Goal: Task Accomplishment & Management: Use online tool/utility

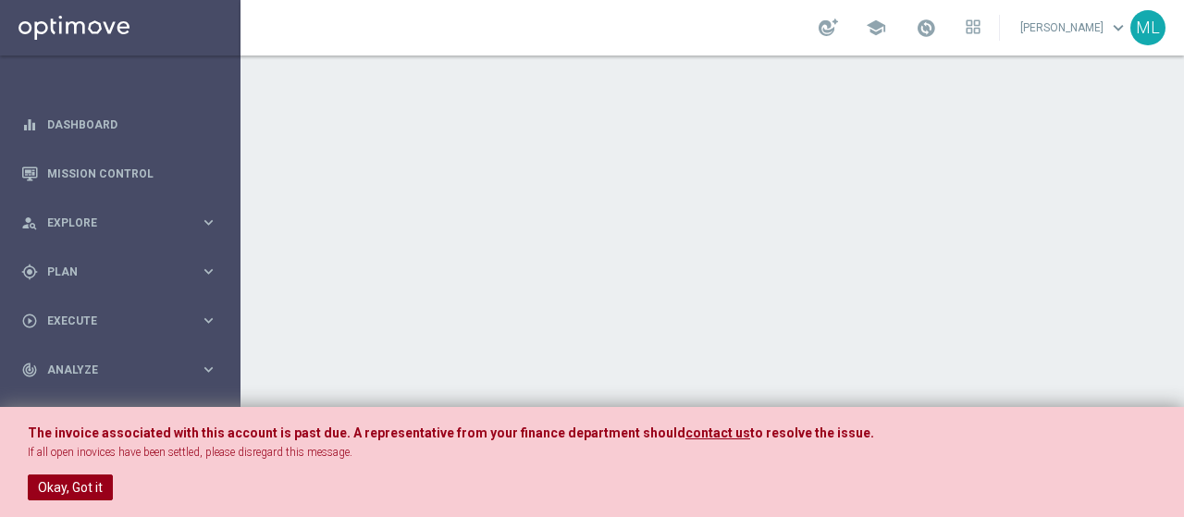
click at [68, 495] on button "Okay, Got it" at bounding box center [70, 488] width 85 height 26
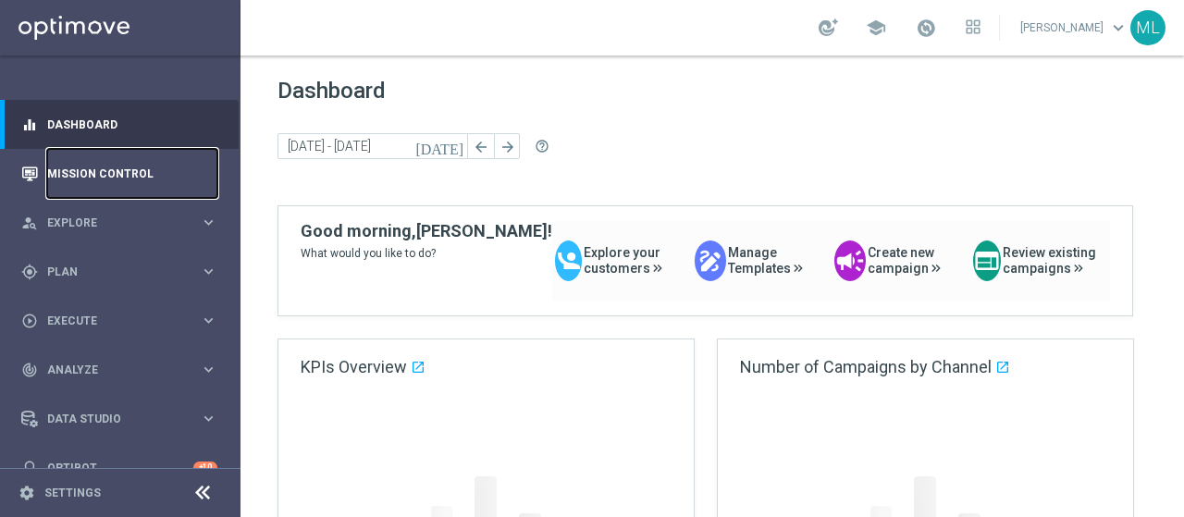
drag, startPoint x: 80, startPoint y: 162, endPoint x: 172, endPoint y: 218, distance: 108.4
click at [80, 162] on link "Mission Control" at bounding box center [132, 173] width 170 height 49
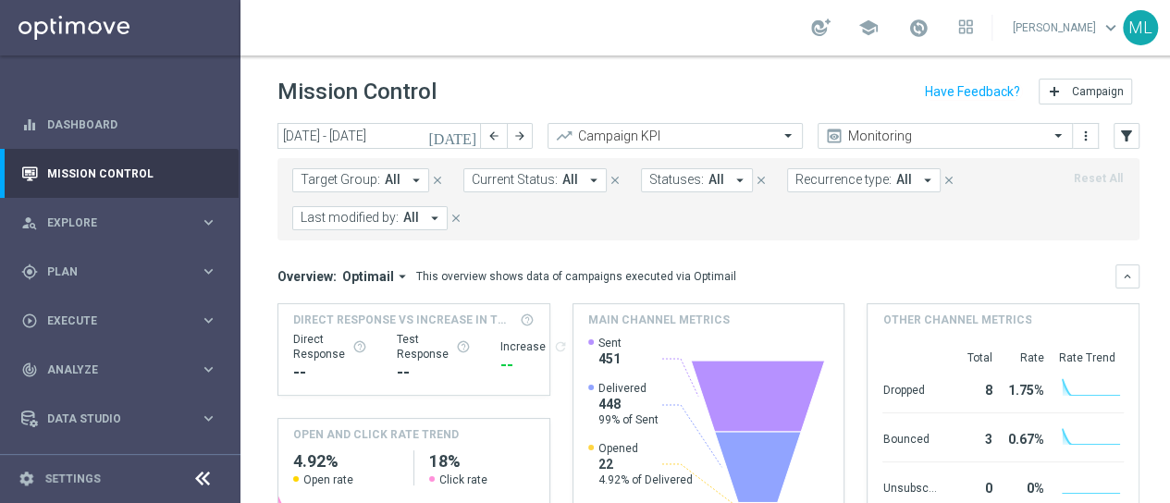
click at [466, 140] on icon "[DATE]" at bounding box center [453, 136] width 50 height 17
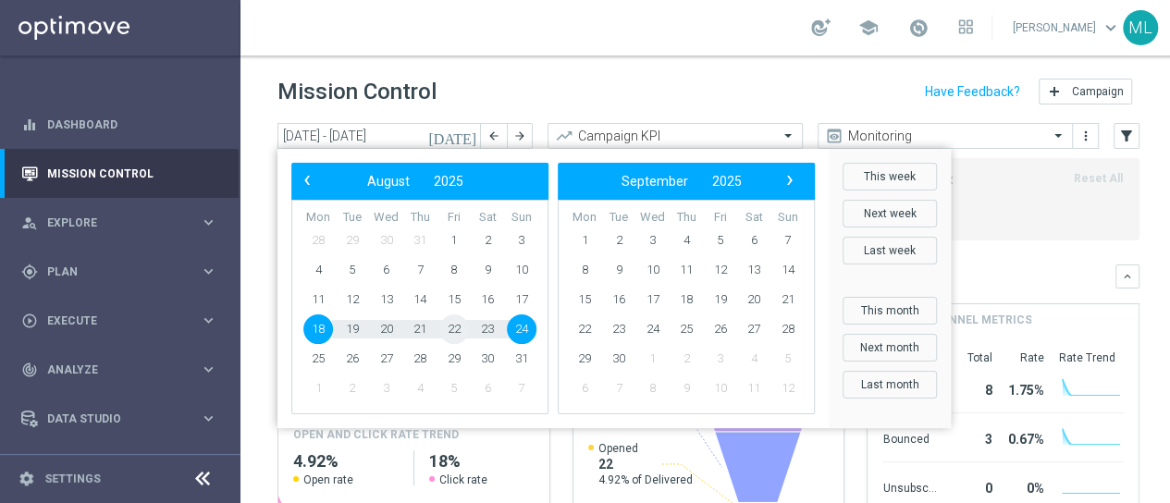
click at [449, 328] on span "22" at bounding box center [454, 330] width 30 height 30
click at [446, 300] on span "15" at bounding box center [454, 300] width 30 height 30
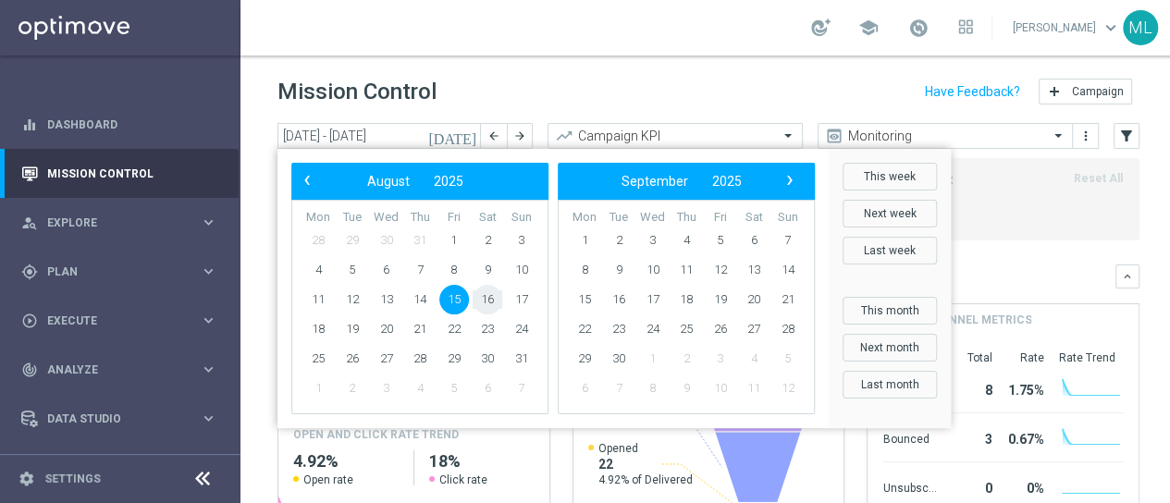
click at [490, 302] on span "16" at bounding box center [488, 300] width 30 height 30
type input "[DATE] - [DATE]"
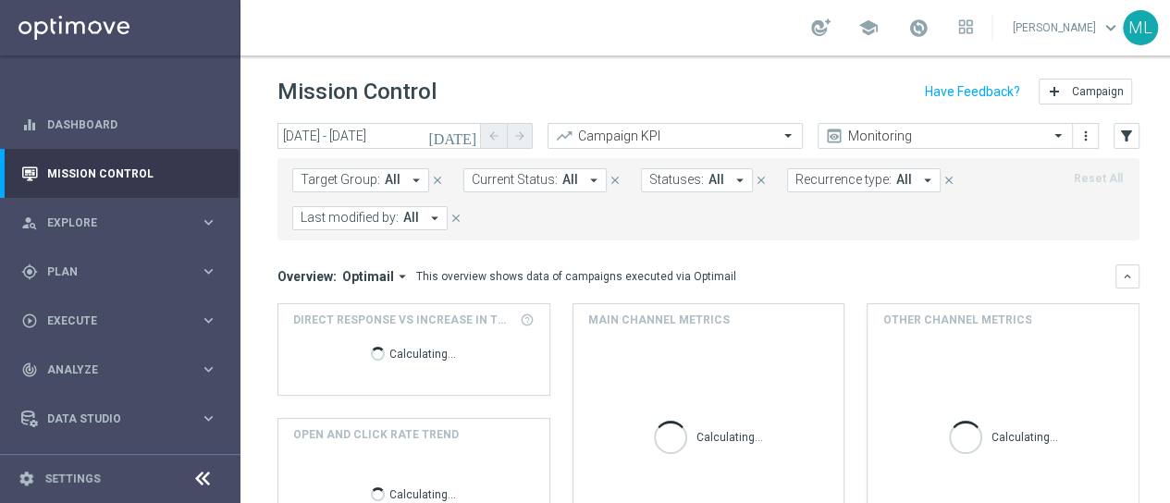
click at [420, 217] on button "Last modified by: All arrow_drop_down" at bounding box center [369, 218] width 155 height 24
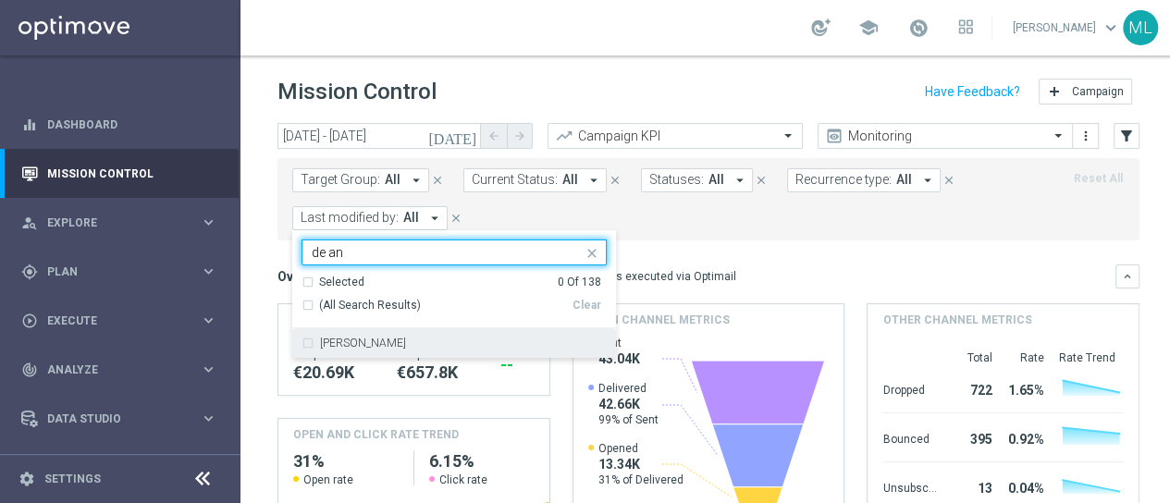
click at [309, 342] on div "[PERSON_NAME]" at bounding box center [454, 343] width 305 height 30
type input "de an"
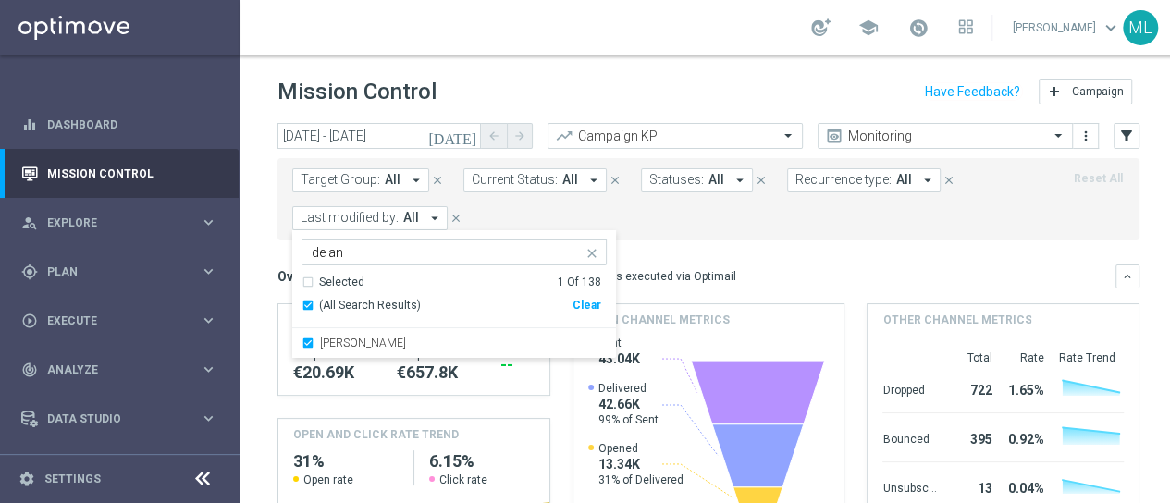
click at [727, 232] on div "Target Group: All arrow_drop_down close Current Status: All arrow_drop_down clo…" at bounding box center [709, 199] width 862 height 82
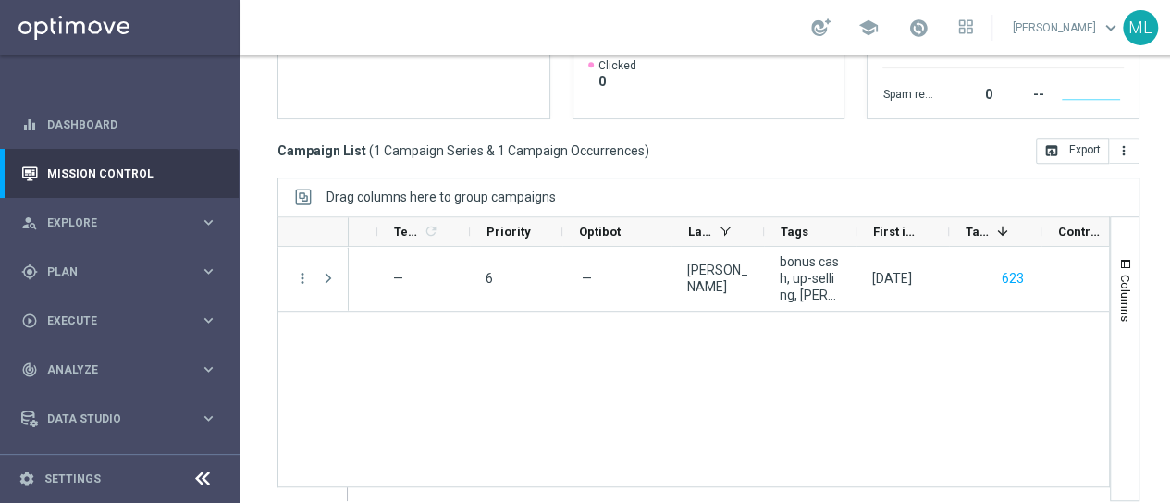
scroll to position [0, 793]
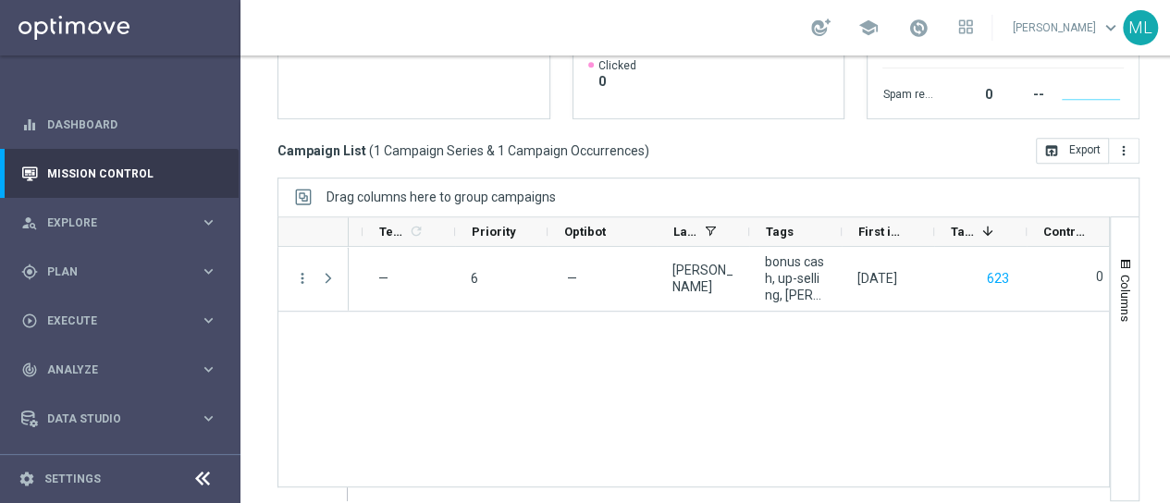
click at [666, 415] on div "A [PERSON_NAME] con Deposito 30% 30% fino a 500€/2gg unfold_more — 6 — [PERSON_…" at bounding box center [729, 373] width 760 height 253
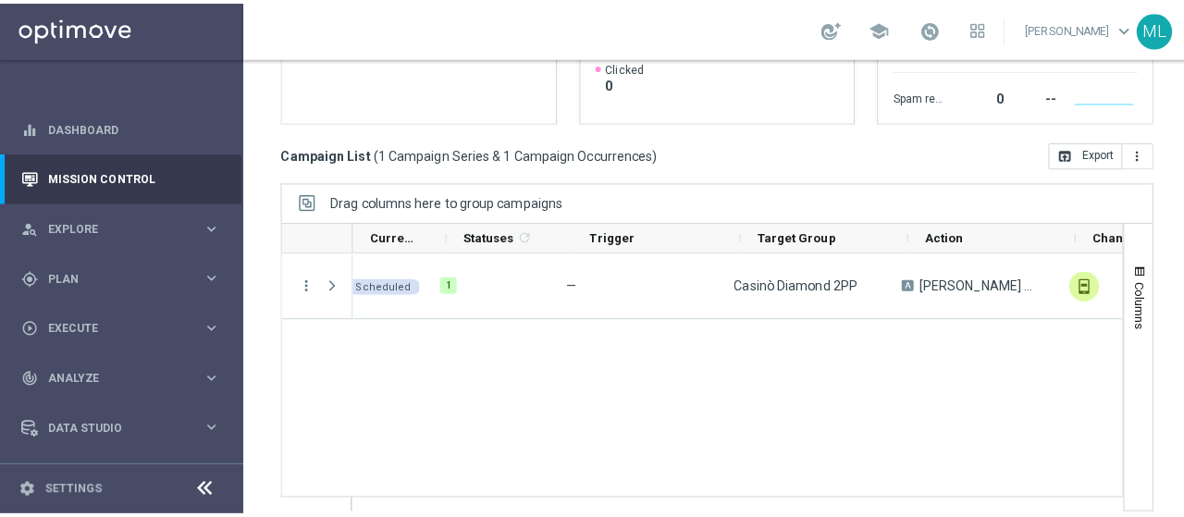
scroll to position [0, 0]
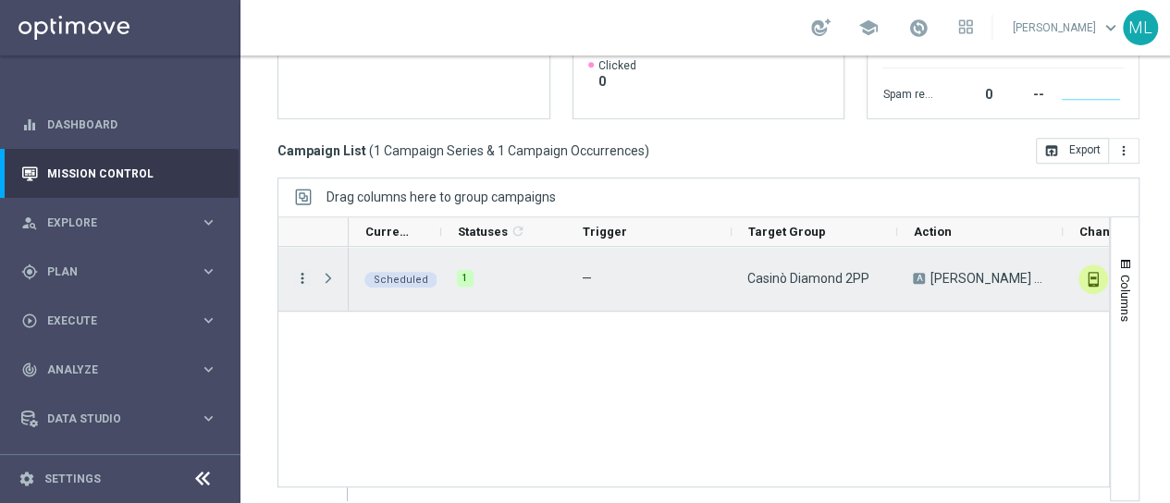
click at [294, 277] on icon "more_vert" at bounding box center [302, 278] width 17 height 17
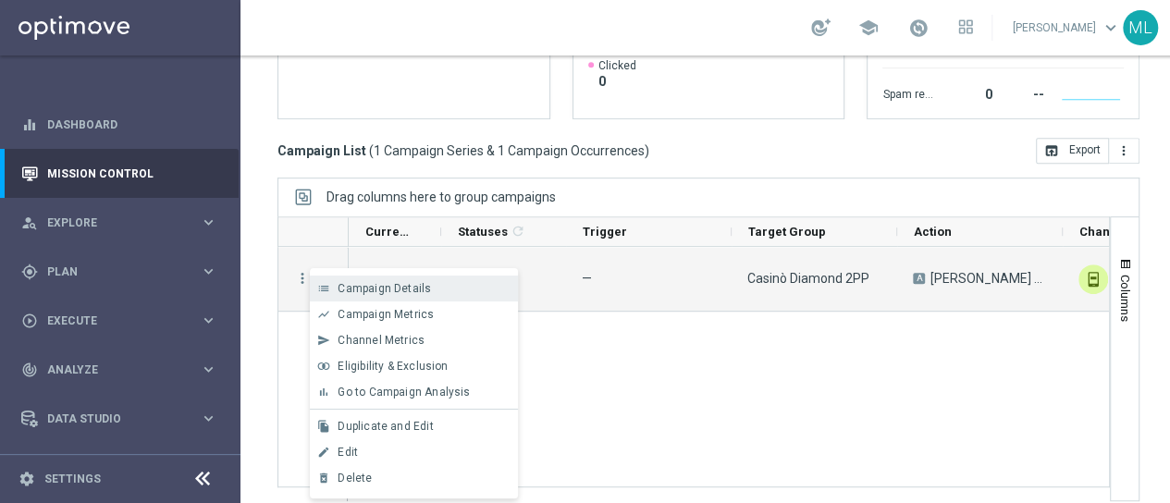
click at [364, 282] on span "Campaign Details" at bounding box center [384, 288] width 93 height 13
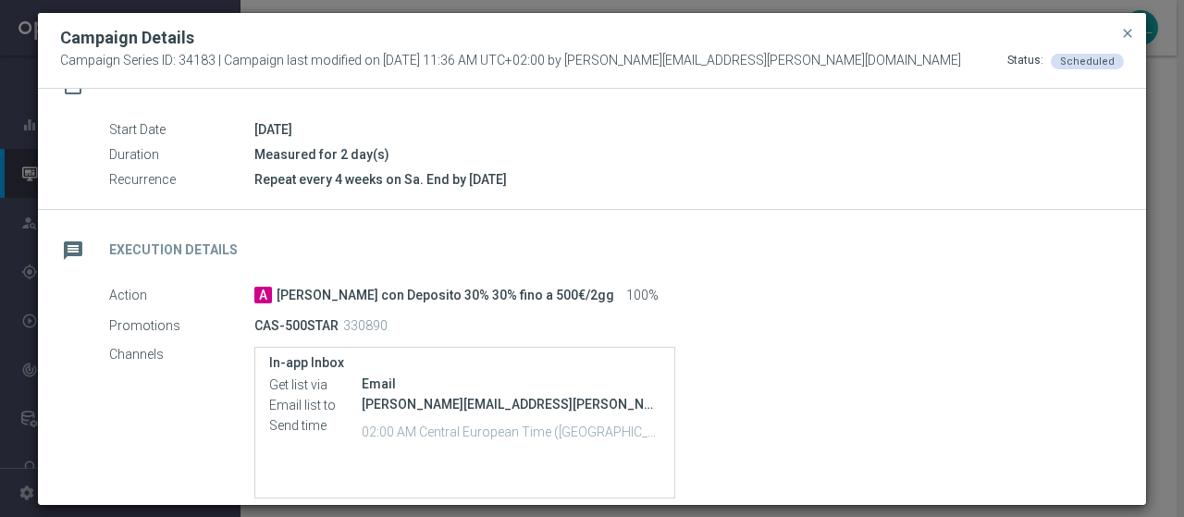
scroll to position [278, 0]
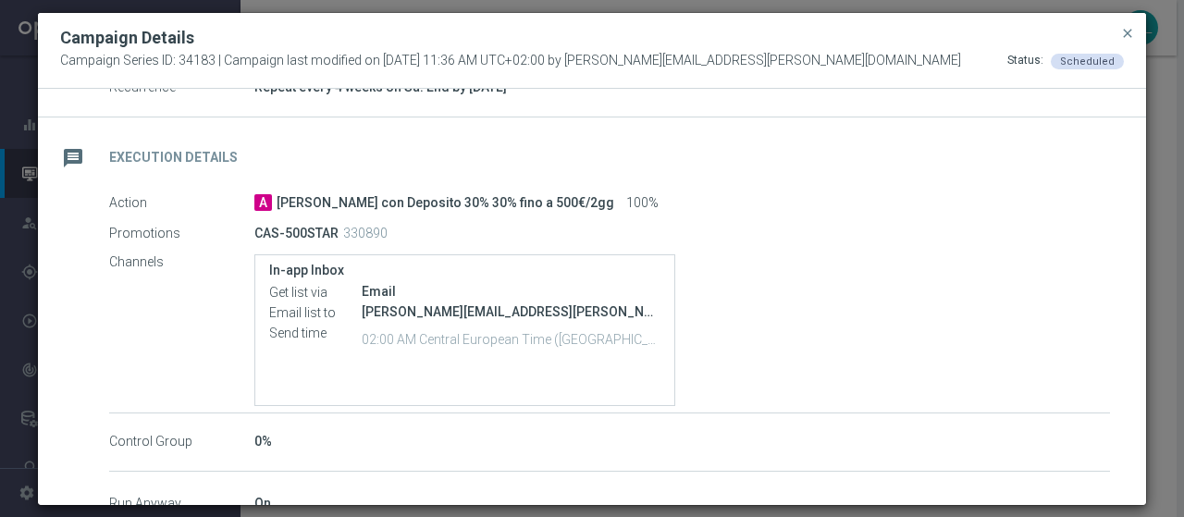
drag, startPoint x: 246, startPoint y: 230, endPoint x: 327, endPoint y: 236, distance: 80.7
click at [327, 236] on p "CAS-500STAR" at bounding box center [296, 233] width 84 height 17
copy p "CAS-500STAR"
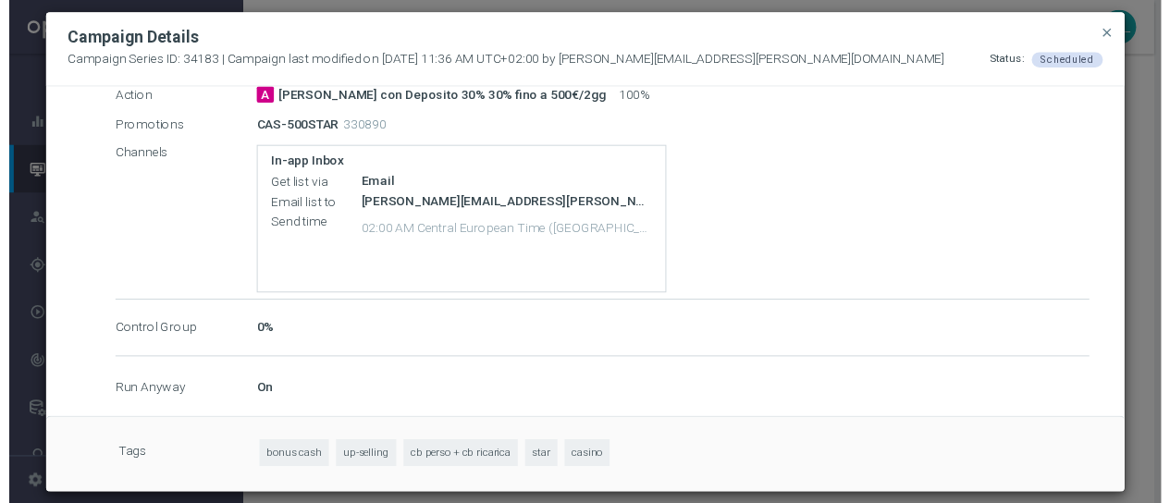
scroll to position [6, 0]
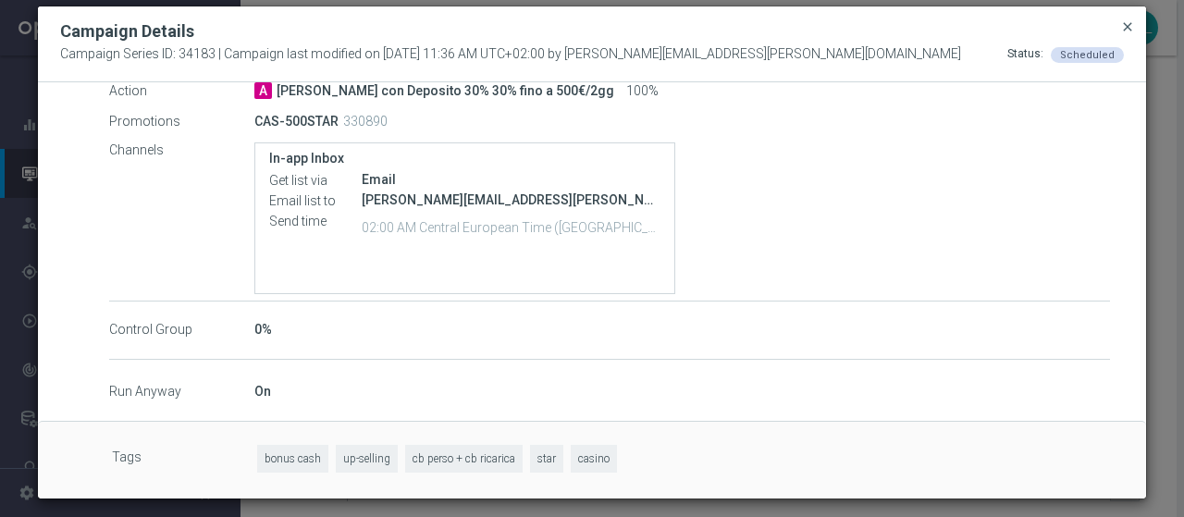
click at [1120, 19] on span "close" at bounding box center [1127, 26] width 15 height 15
